Goal: Task Accomplishment & Management: Use online tool/utility

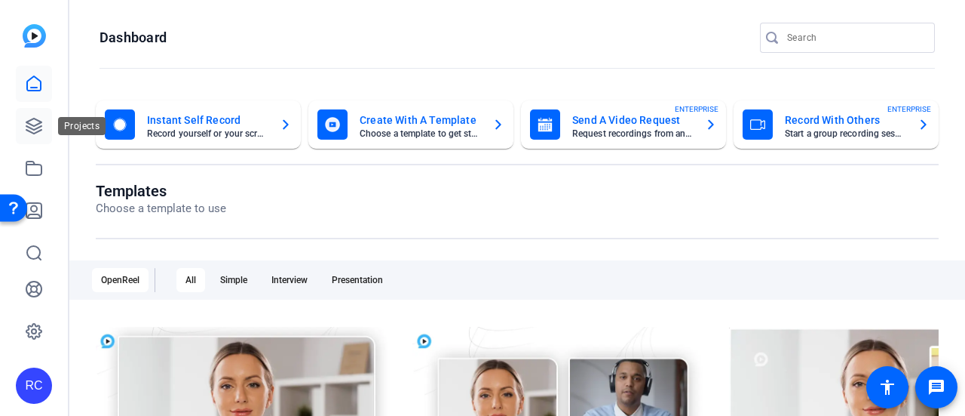
click at [46, 115] on link at bounding box center [34, 126] width 36 height 36
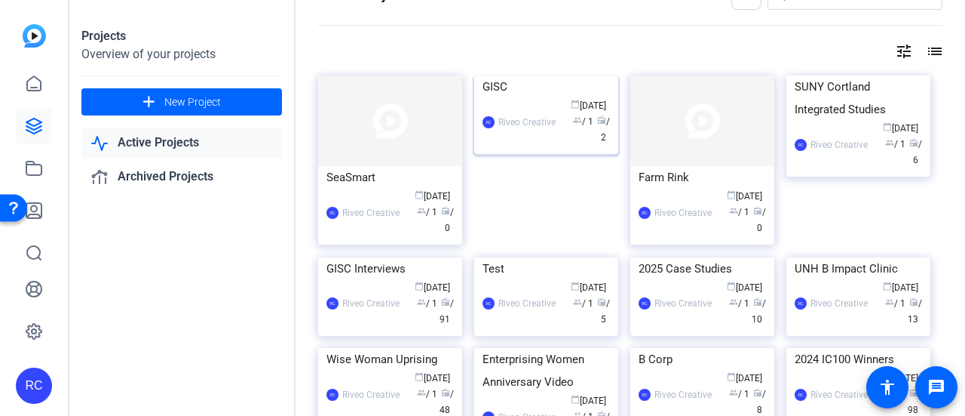
scroll to position [36, 0]
click at [535, 75] on img at bounding box center [546, 75] width 144 height 0
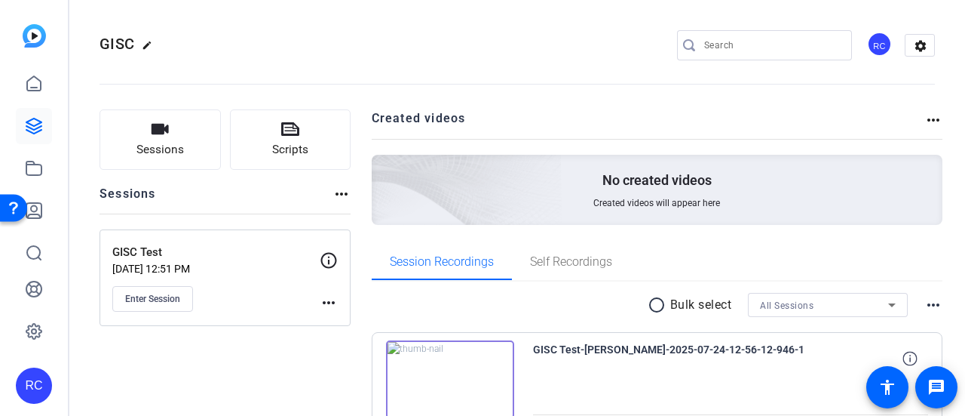
click at [233, 277] on div "GISC Test Jul 24, 2025 @ 12:51 PM Enter Session" at bounding box center [215, 278] width 207 height 68
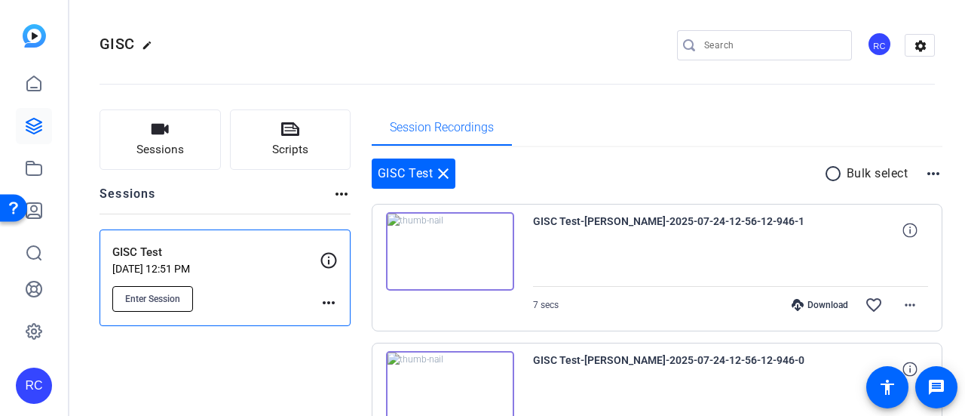
click at [182, 289] on button "Enter Session" at bounding box center [152, 299] width 81 height 26
click at [172, 133] on button "Sessions" at bounding box center [160, 139] width 121 height 60
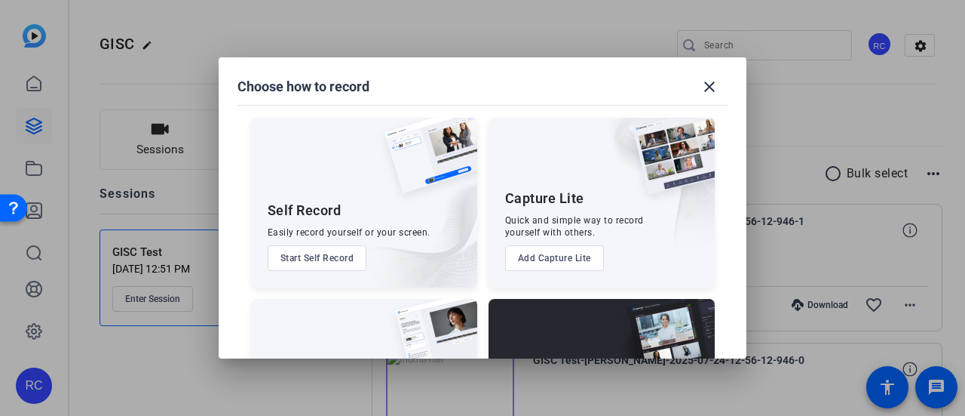
scroll to position [125, 0]
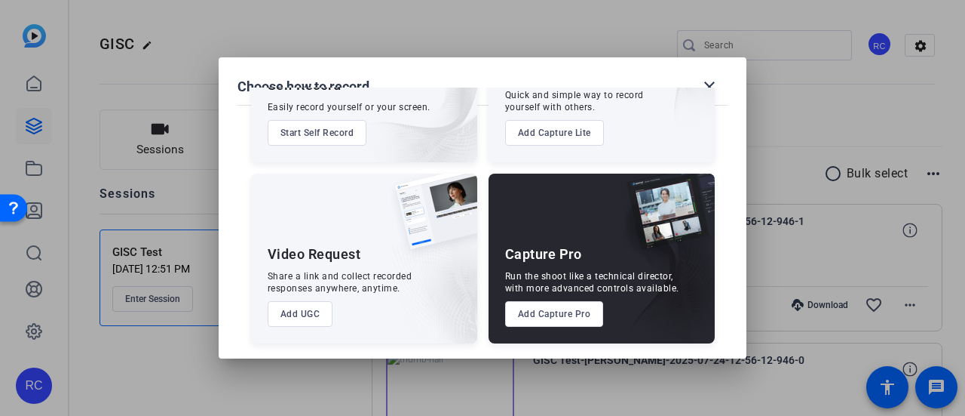
click at [557, 319] on button "Add Capture Pro" at bounding box center [554, 314] width 99 height 26
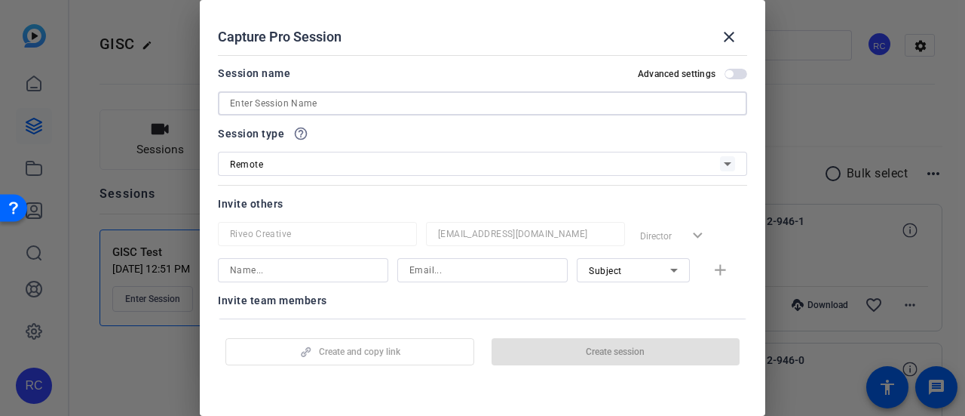
click at [397, 96] on input at bounding box center [482, 103] width 505 height 18
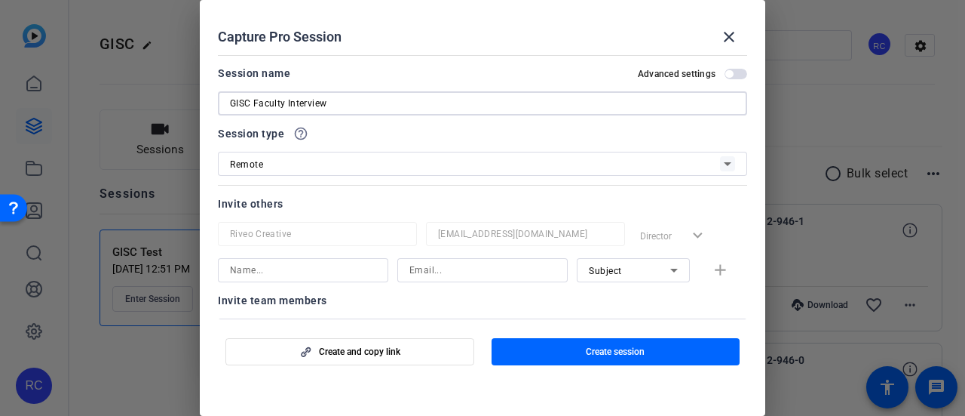
type input "GISC Faculty Interview"
click at [603, 350] on span "Create session" at bounding box center [615, 351] width 59 height 12
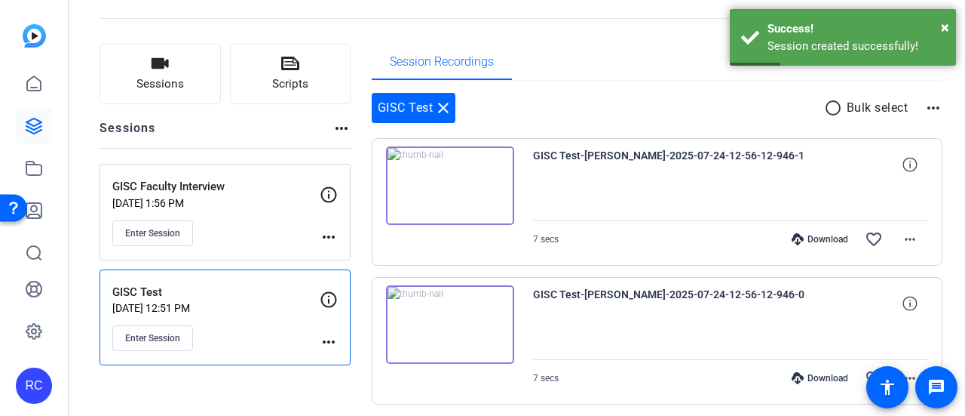
scroll to position [66, 0]
click at [258, 218] on div "GISC Faculty Interview Sep 22, 2025 @ 1:56 PM Enter Session" at bounding box center [215, 211] width 207 height 68
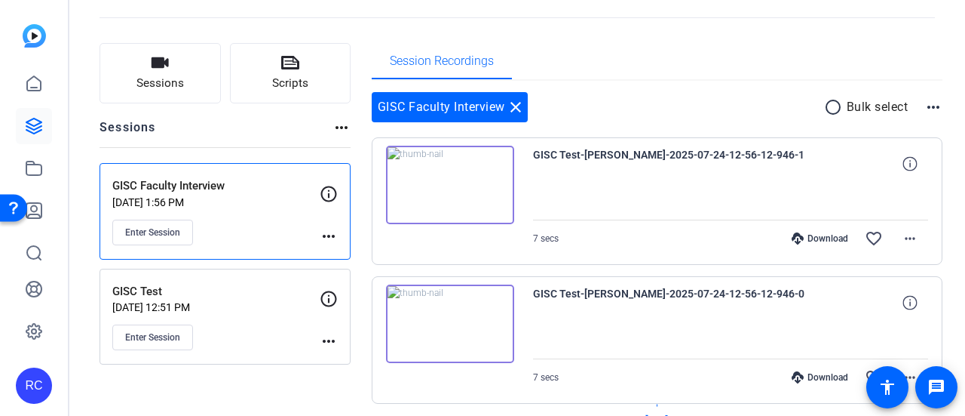
scroll to position [32, 0]
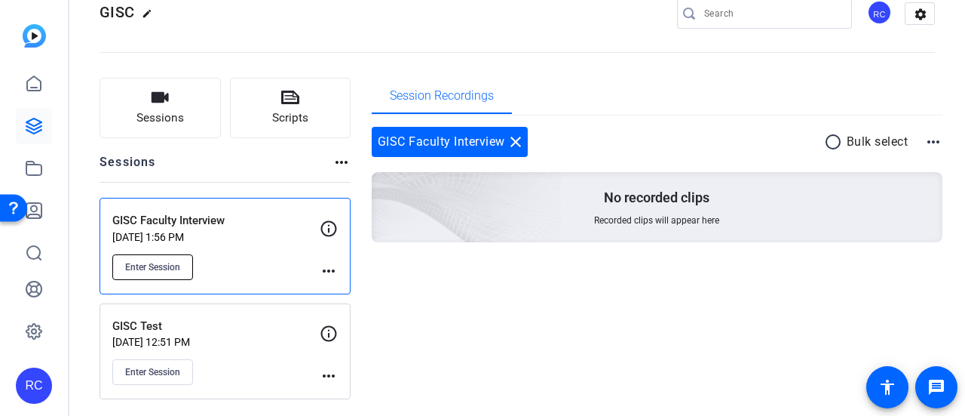
click at [161, 261] on span "Enter Session" at bounding box center [152, 267] width 55 height 12
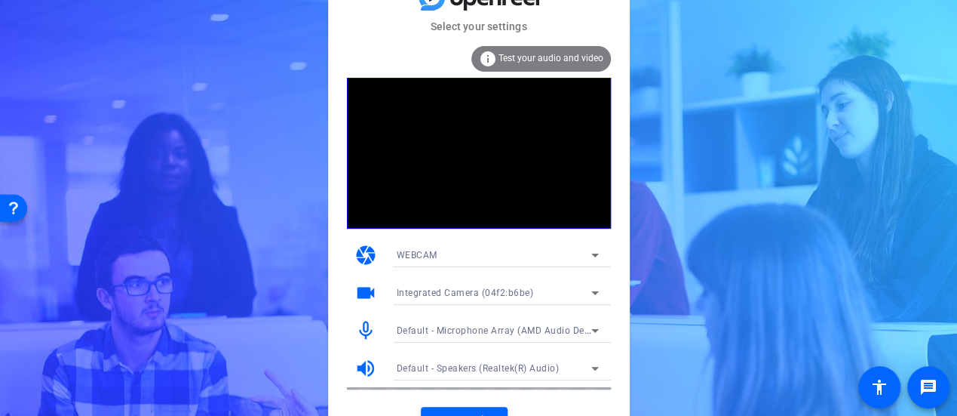
scroll to position [23, 0]
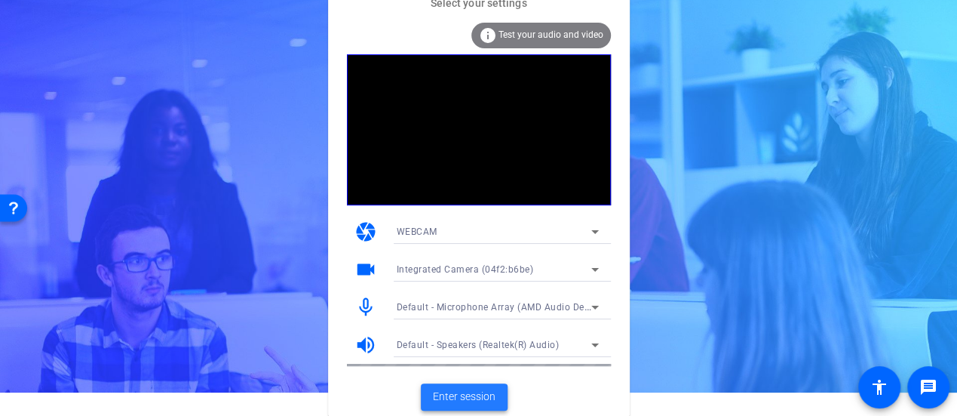
click at [452, 399] on span "Enter session" at bounding box center [464, 396] width 63 height 16
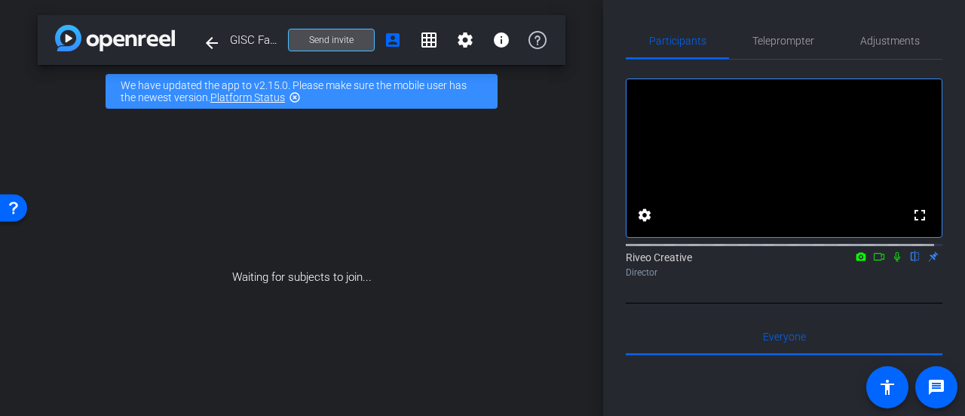
click at [330, 49] on span at bounding box center [331, 40] width 85 height 36
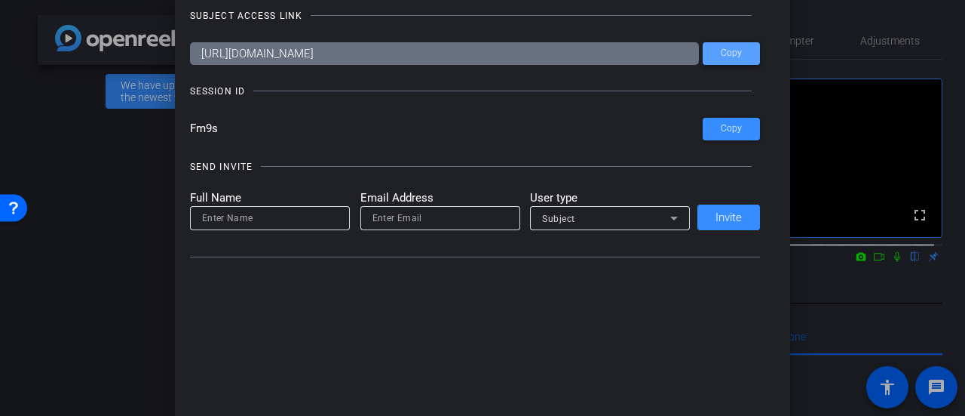
click at [734, 55] on span "Copy" at bounding box center [731, 53] width 21 height 11
